Goal: Navigation & Orientation: Find specific page/section

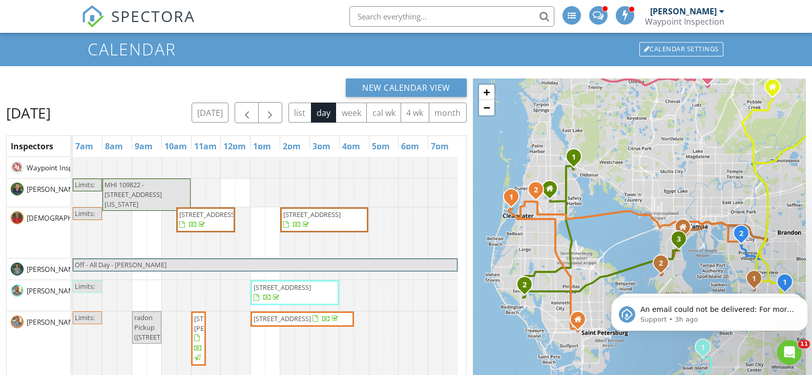
scroll to position [4, 0]
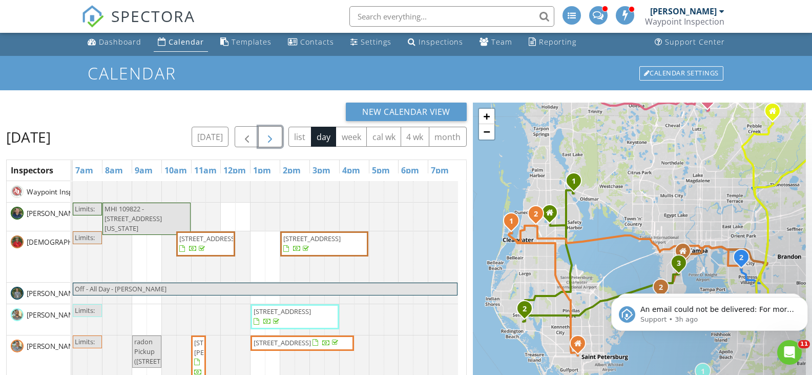
click at [268, 137] on span "button" at bounding box center [270, 137] width 12 height 12
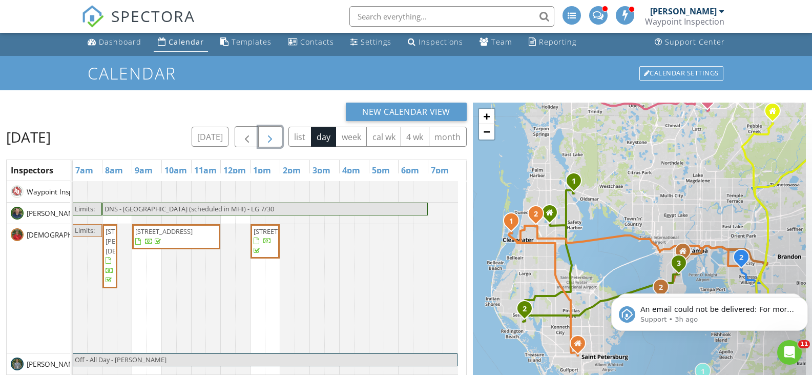
click at [268, 136] on span "button" at bounding box center [270, 137] width 12 height 12
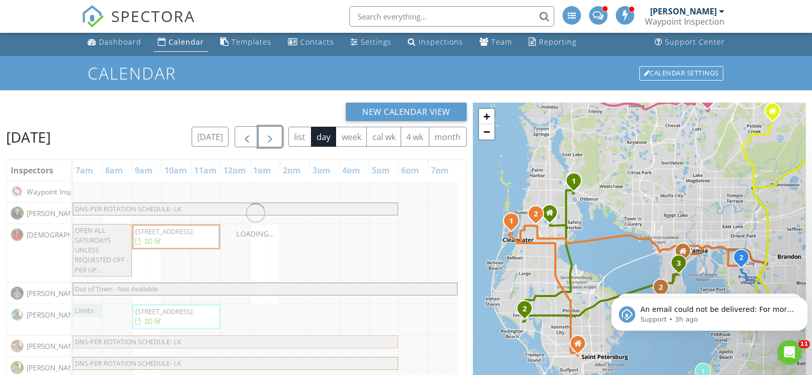
click at [268, 136] on span "button" at bounding box center [270, 137] width 12 height 12
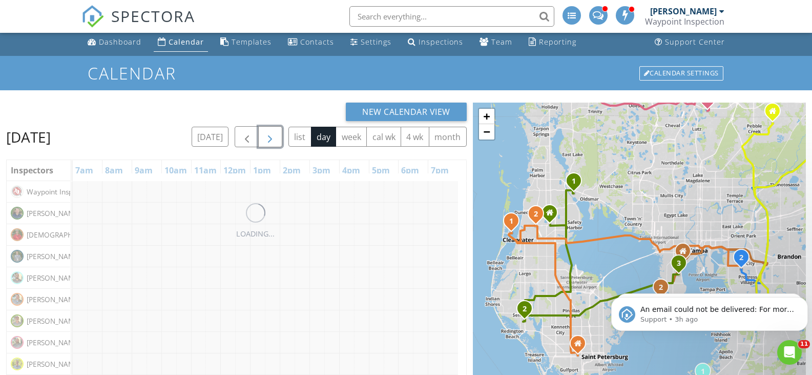
click at [268, 136] on span "button" at bounding box center [270, 137] width 12 height 12
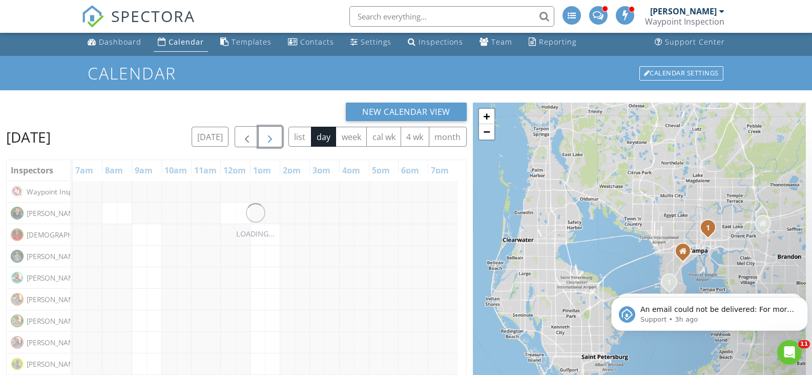
click at [268, 136] on span "button" at bounding box center [270, 137] width 12 height 12
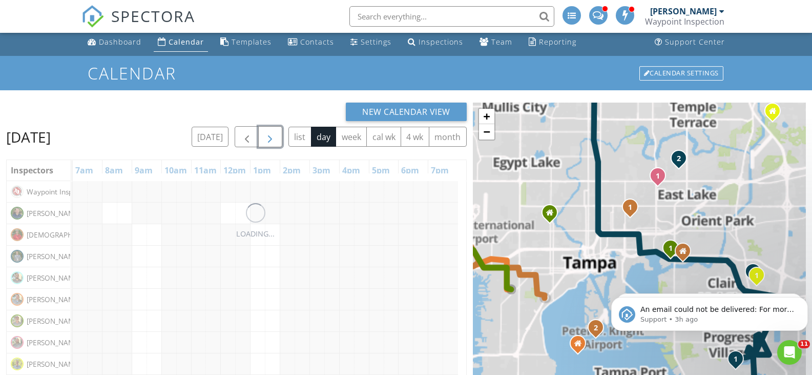
click at [268, 136] on span "button" at bounding box center [270, 137] width 12 height 12
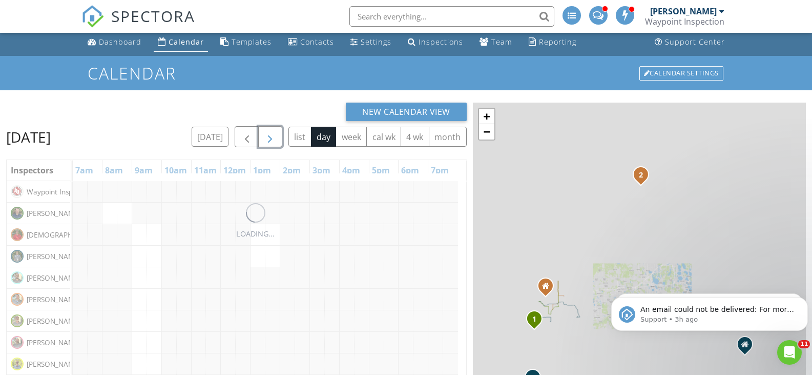
click at [268, 136] on span "button" at bounding box center [270, 137] width 12 height 12
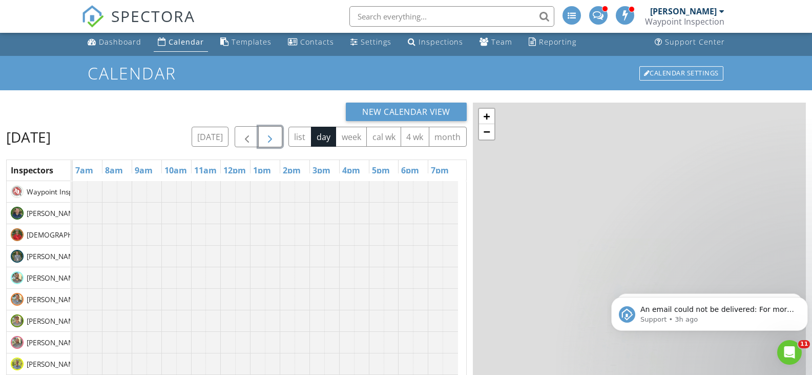
click at [269, 135] on span "button" at bounding box center [270, 137] width 12 height 12
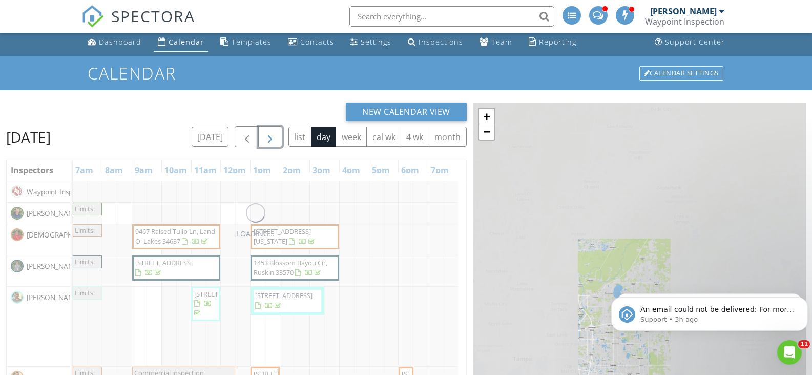
click at [269, 135] on span "button" at bounding box center [270, 137] width 12 height 12
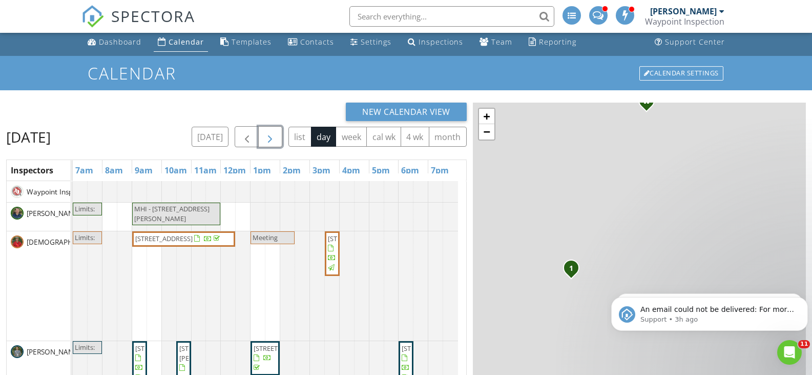
click at [269, 133] on span "button" at bounding box center [270, 137] width 12 height 12
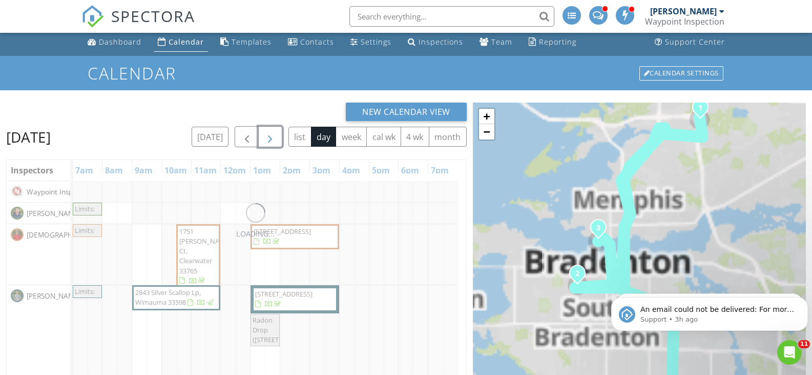
click at [269, 133] on span "button" at bounding box center [270, 137] width 12 height 12
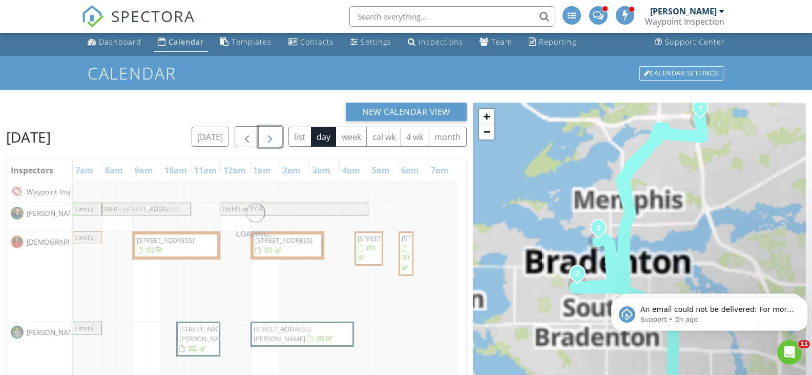
click at [269, 133] on span "button" at bounding box center [270, 137] width 12 height 12
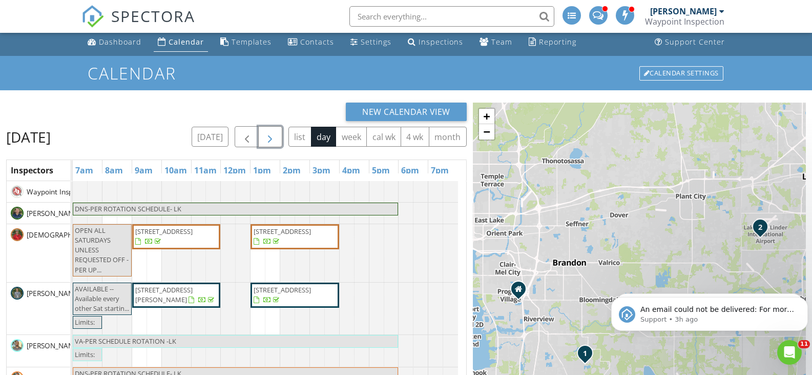
click at [269, 132] on span "button" at bounding box center [270, 137] width 12 height 12
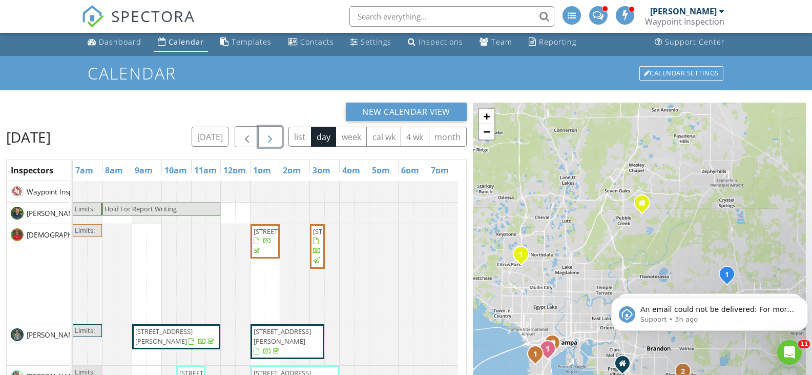
click at [269, 132] on span "button" at bounding box center [270, 137] width 12 height 12
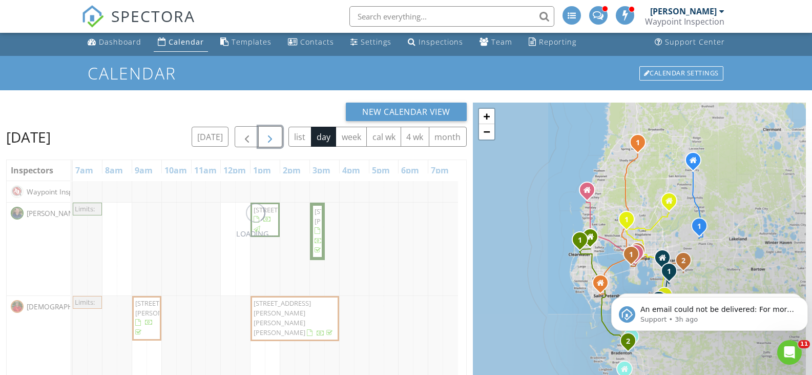
click at [269, 132] on span "button" at bounding box center [270, 137] width 12 height 12
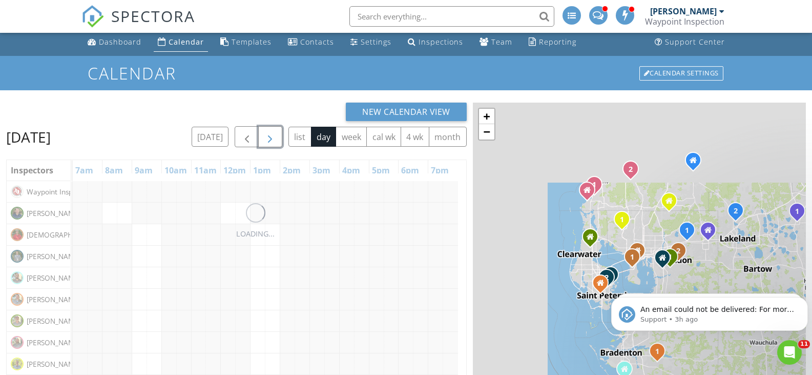
click at [269, 132] on span "button" at bounding box center [270, 137] width 12 height 12
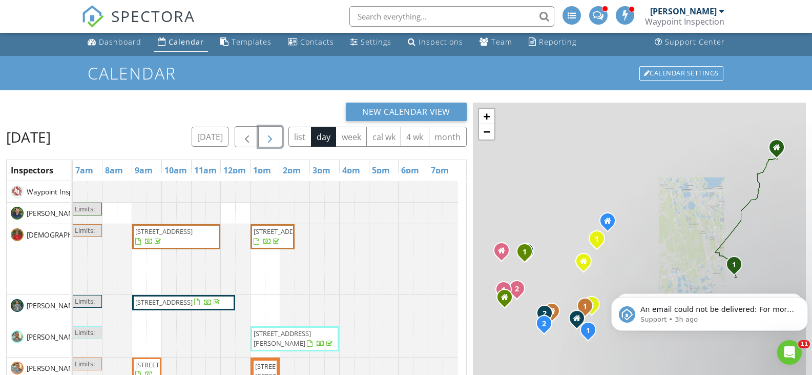
click at [269, 132] on span "button" at bounding box center [270, 137] width 12 height 12
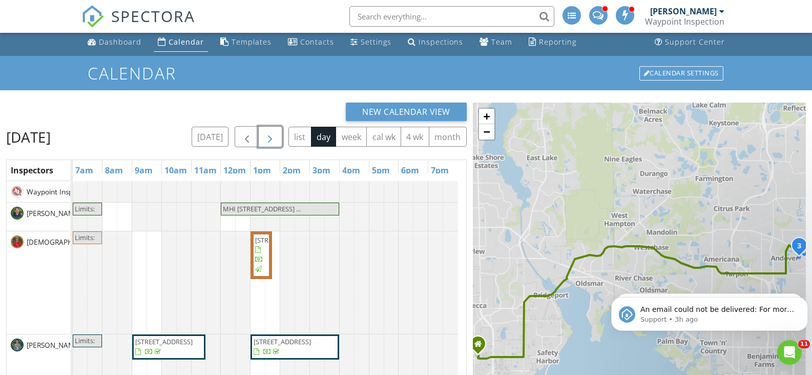
click at [269, 132] on span "button" at bounding box center [270, 137] width 12 height 12
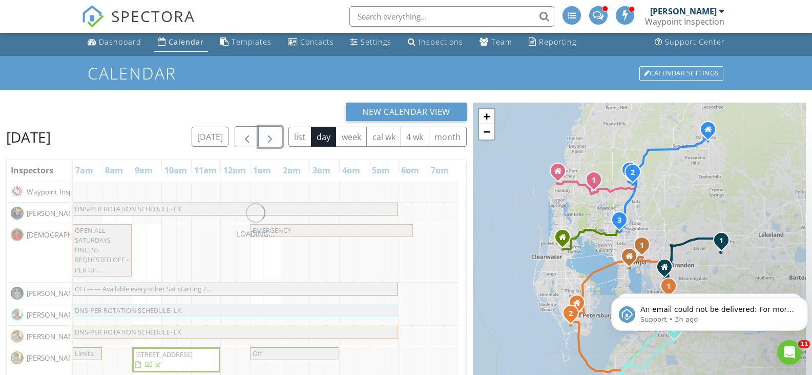
click at [269, 132] on span "button" at bounding box center [270, 137] width 12 height 12
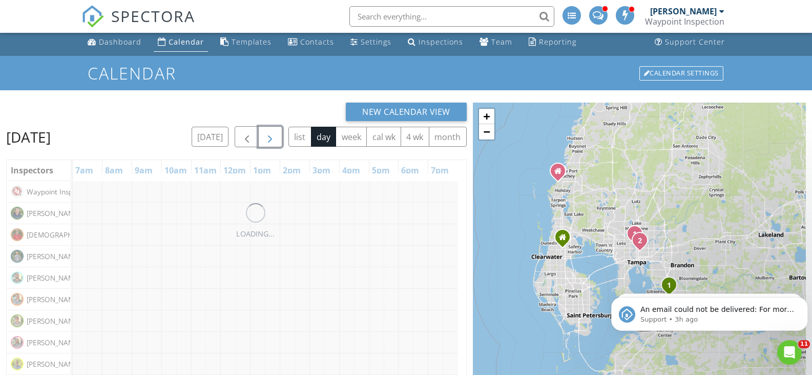
click at [269, 132] on span "button" at bounding box center [270, 137] width 12 height 12
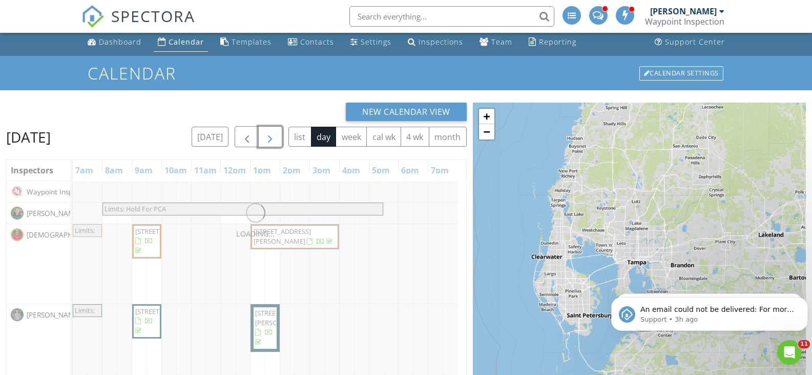
click at [269, 132] on span "button" at bounding box center [270, 137] width 12 height 12
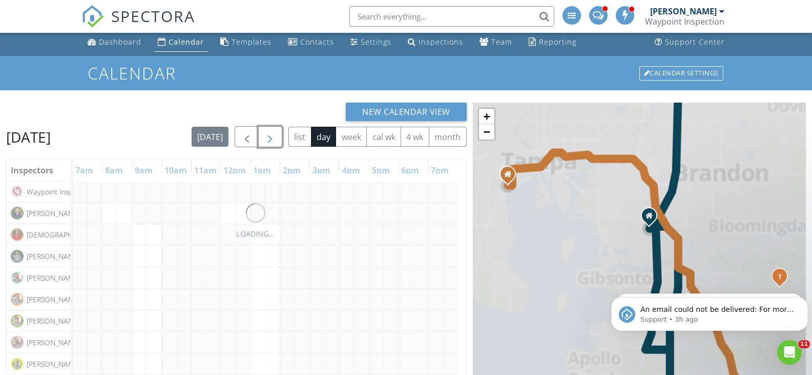
click at [269, 132] on span "button" at bounding box center [270, 137] width 12 height 12
